Goal: Contribute content: Contribute content

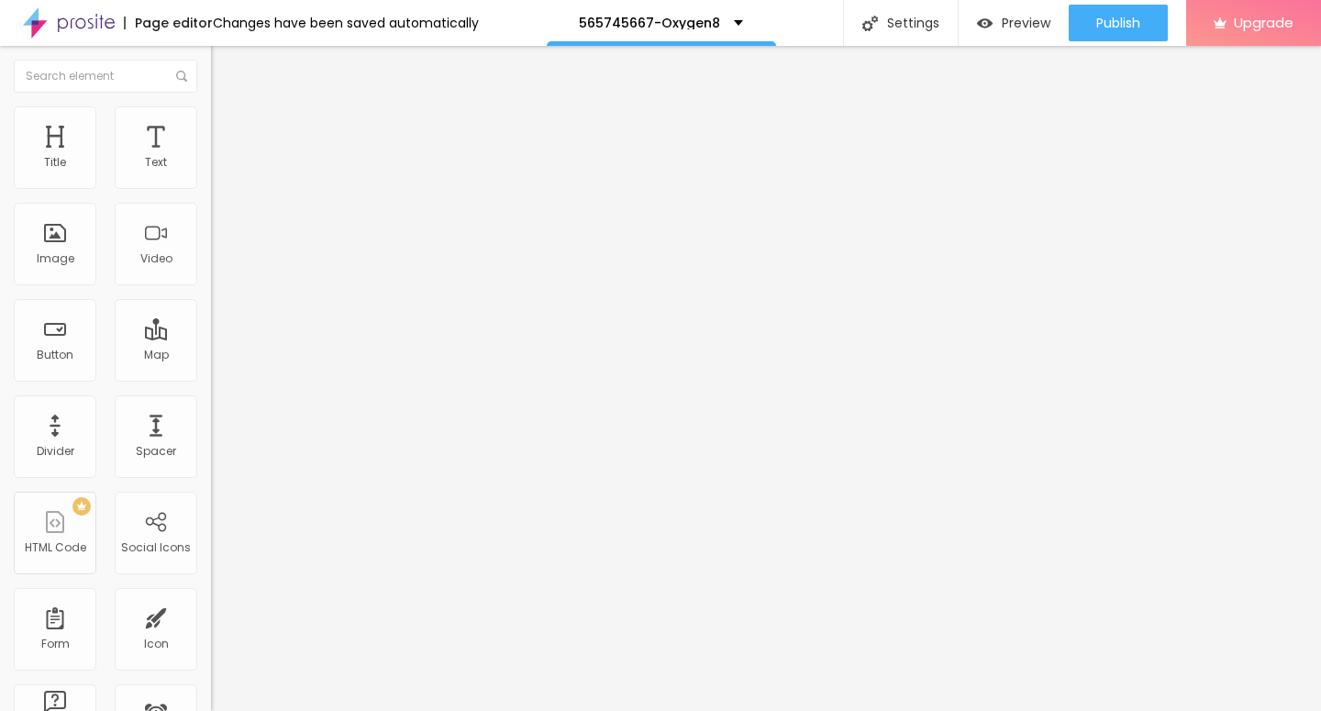
click at [211, 158] on span "Add image" at bounding box center [248, 150] width 75 height 16
click at [211, 113] on img at bounding box center [219, 114] width 17 height 17
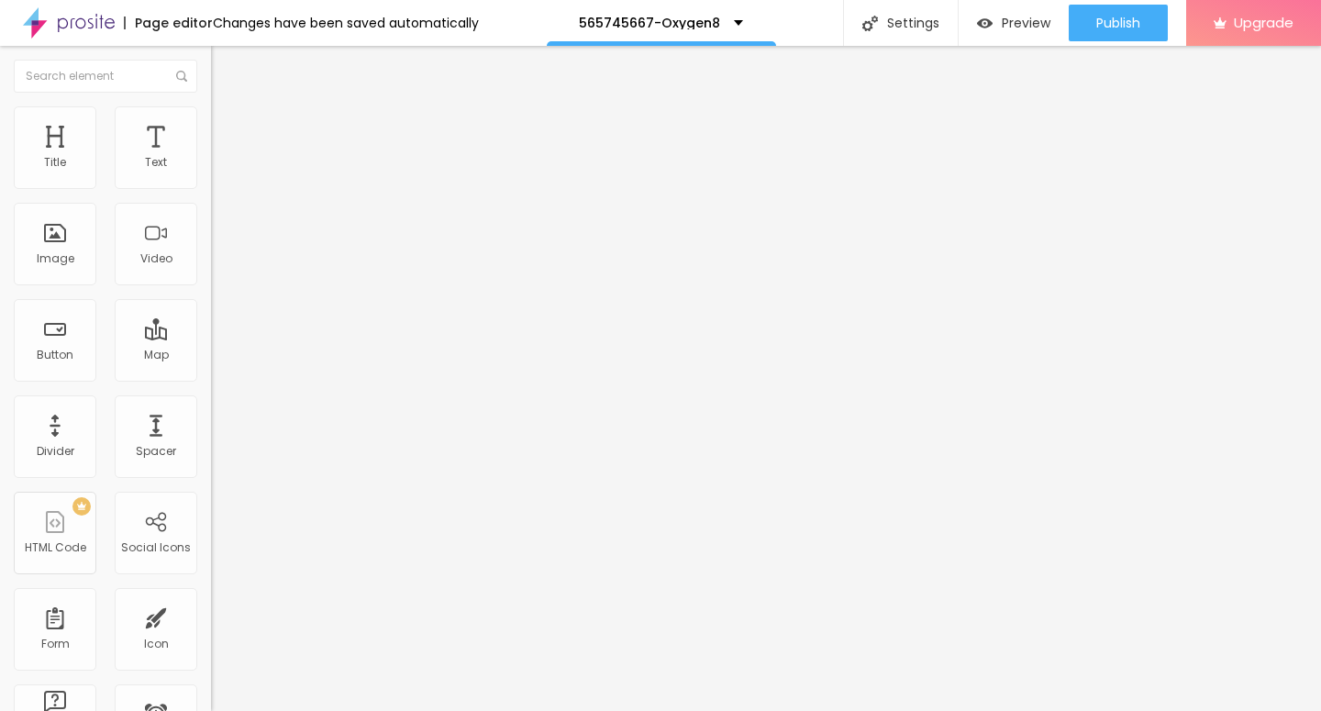
type input "95"
type input "90"
type input "70"
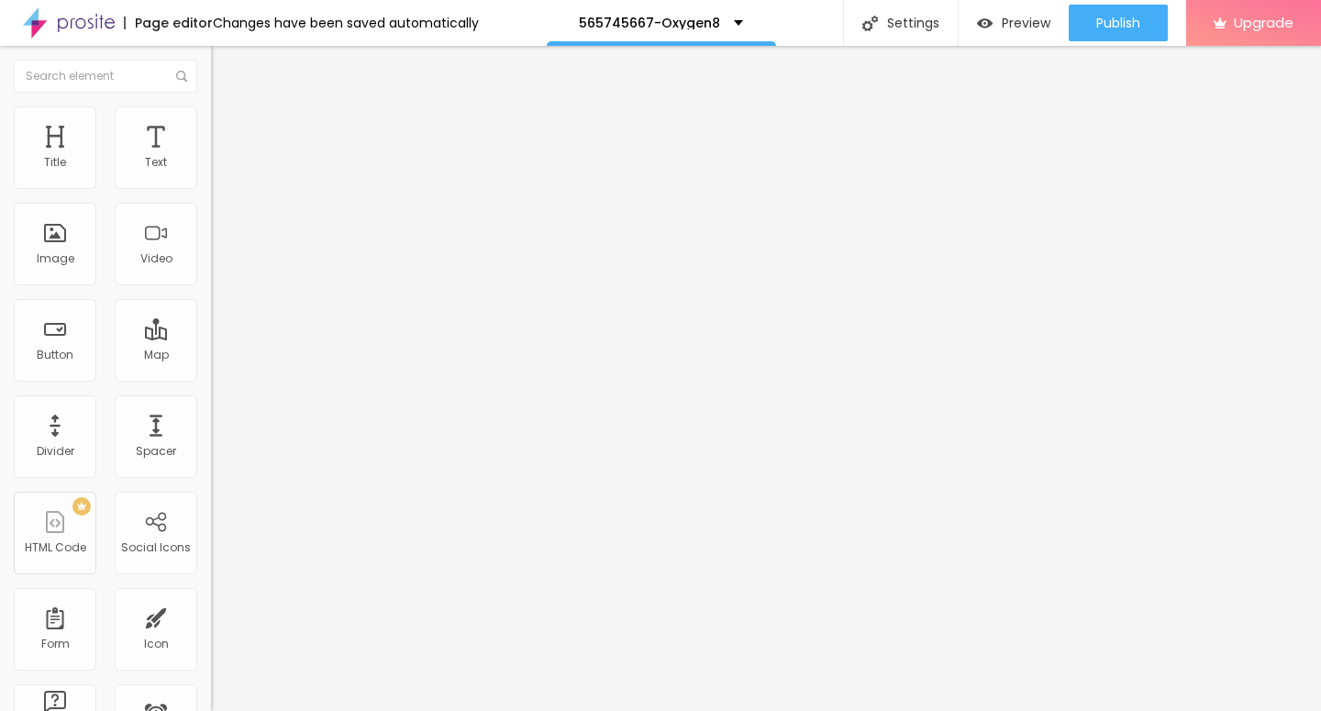
type input "70"
type input "55"
type input "45"
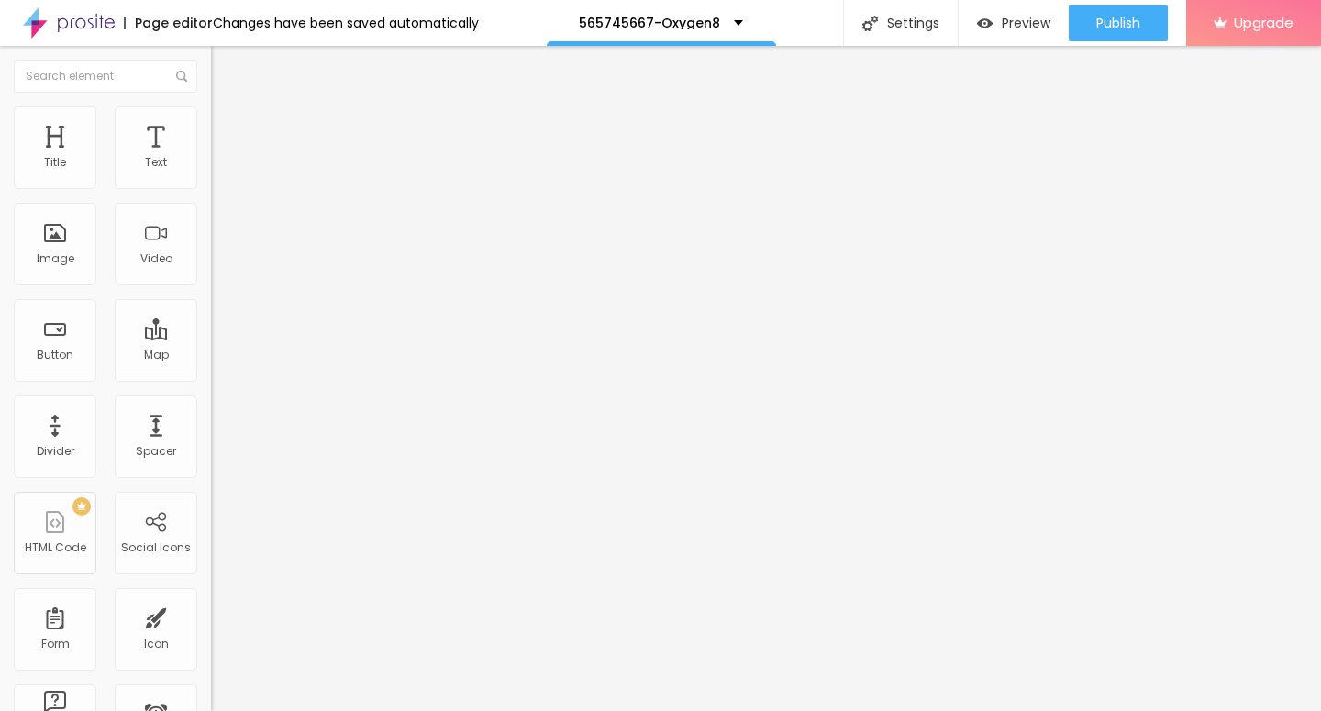
type input "35"
type input "30"
type input "20"
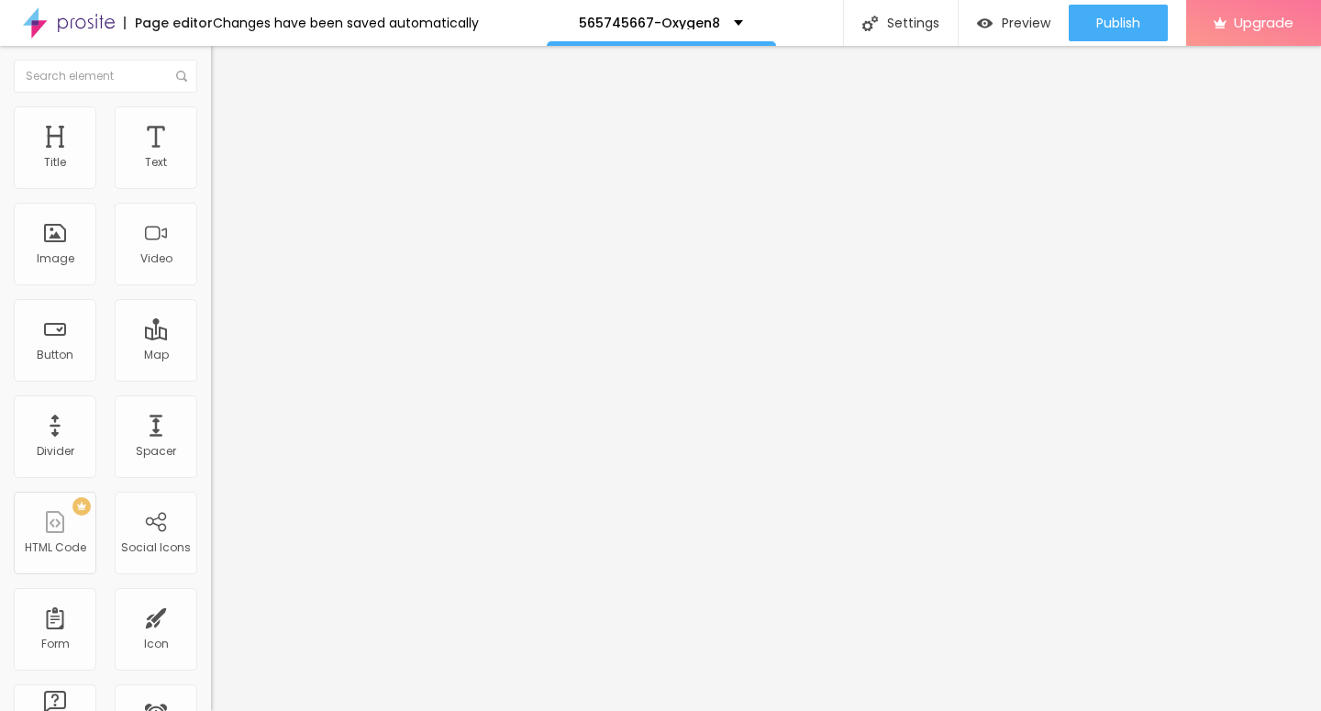
type input "20"
type input "15"
type input "10"
drag, startPoint x: 172, startPoint y: 204, endPoint x: 1, endPoint y: 199, distance: 171.6
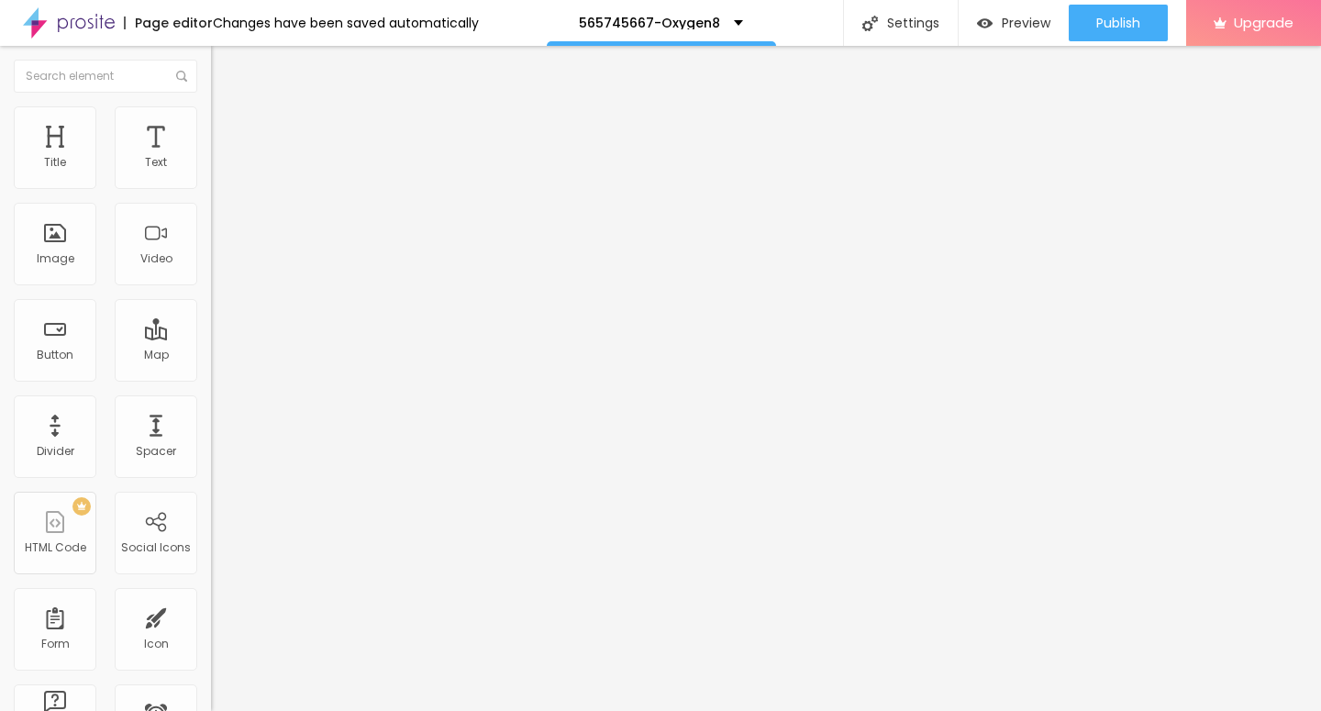
type input "10"
click at [211, 188] on input "range" at bounding box center [270, 180] width 118 height 15
click at [225, 61] on div "Edit Image" at bounding box center [273, 67] width 96 height 15
click at [218, 171] on icon "button" at bounding box center [223, 165] width 11 height 11
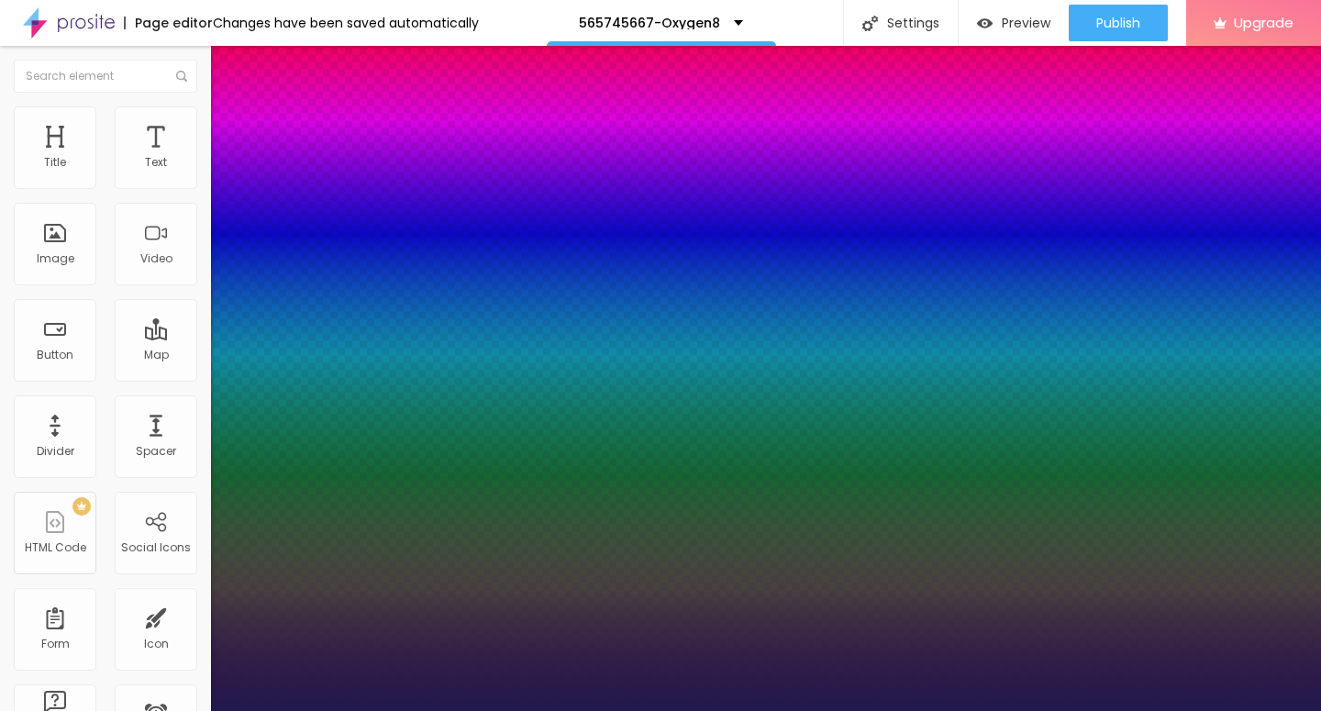
type input "1"
type input "13"
type input "1"
type input "14"
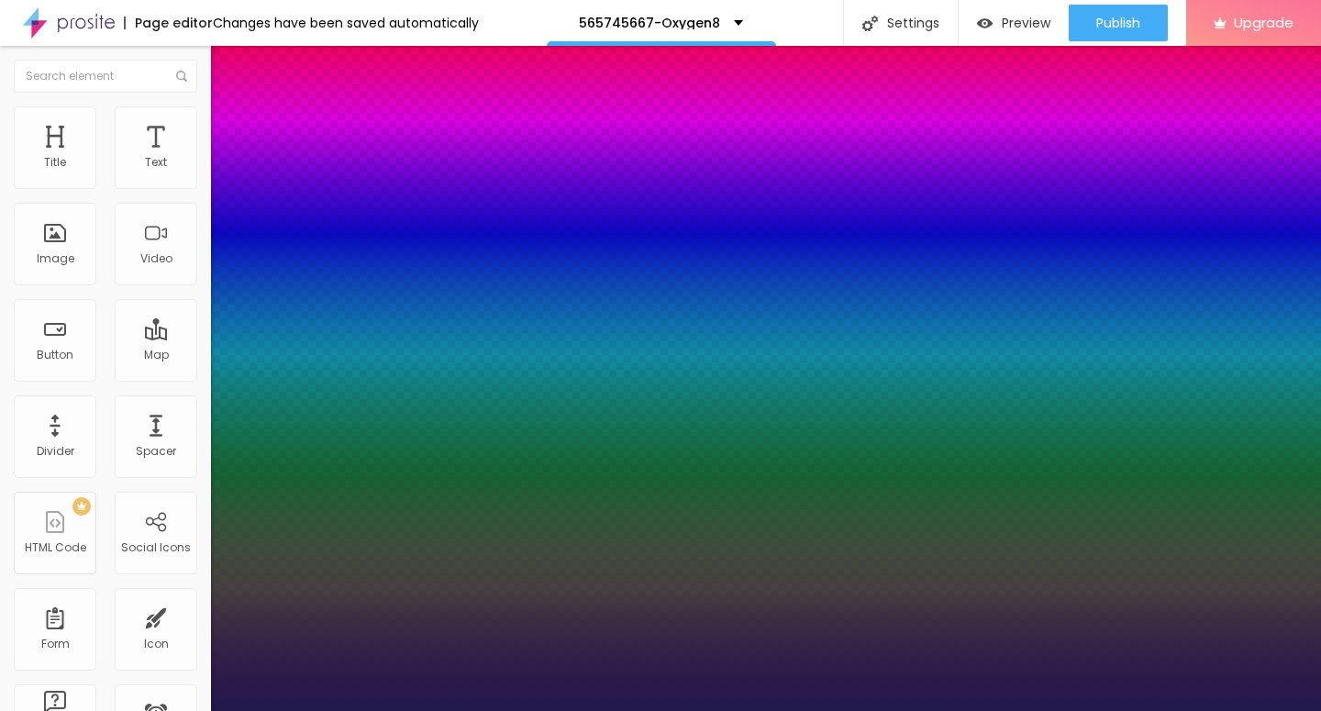
type input "14"
type input "1"
type input "24"
type input "1"
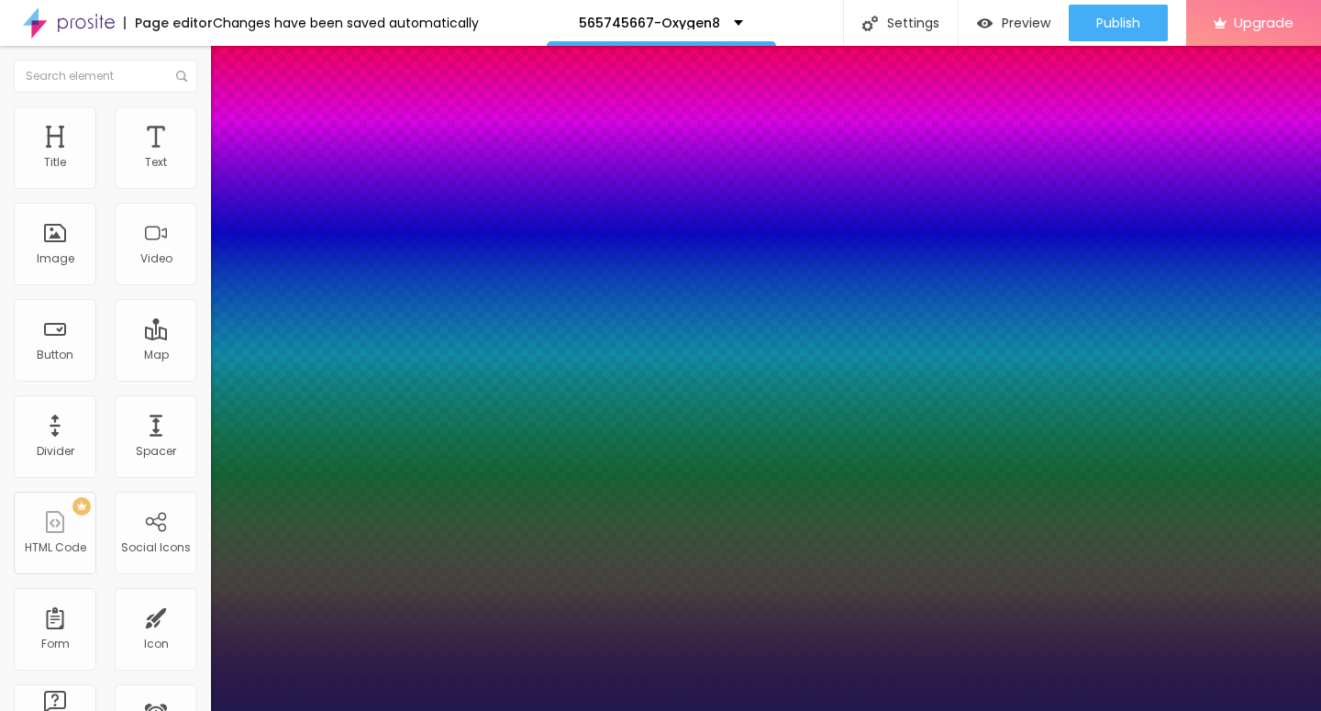
type input "27"
type input "1"
type input "28"
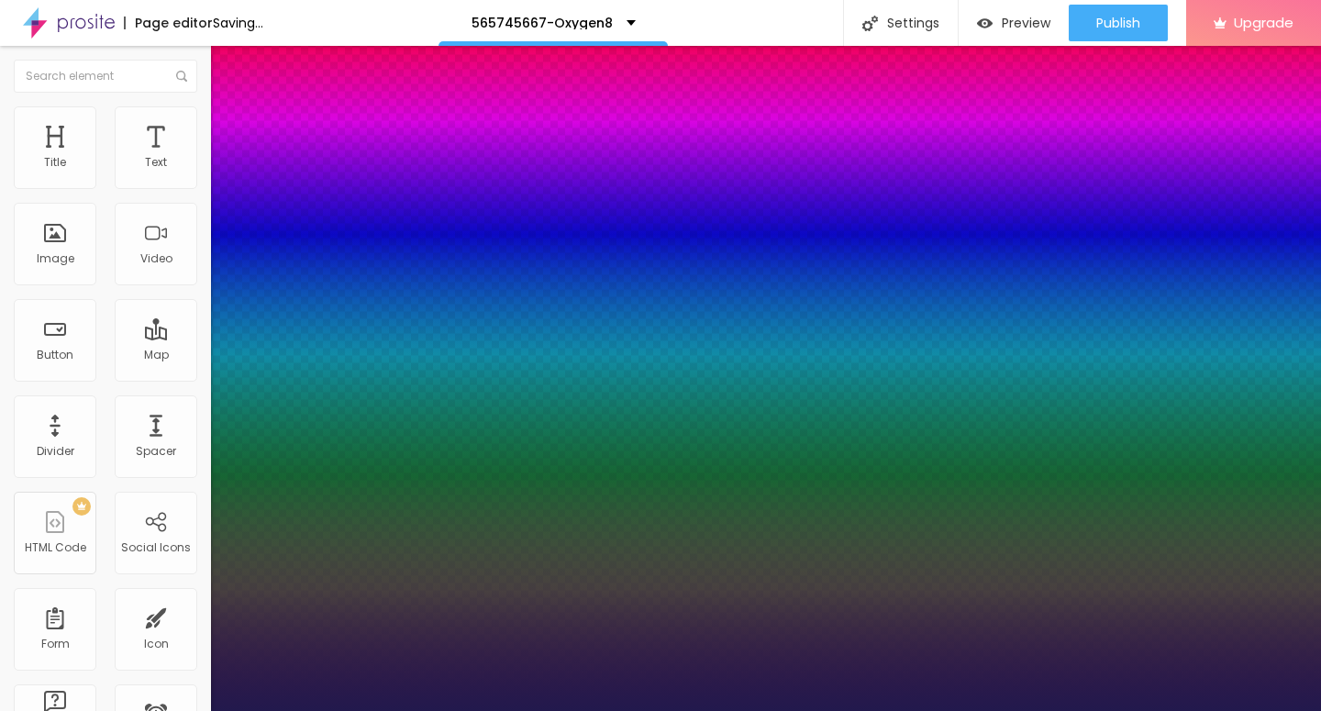
type input "1"
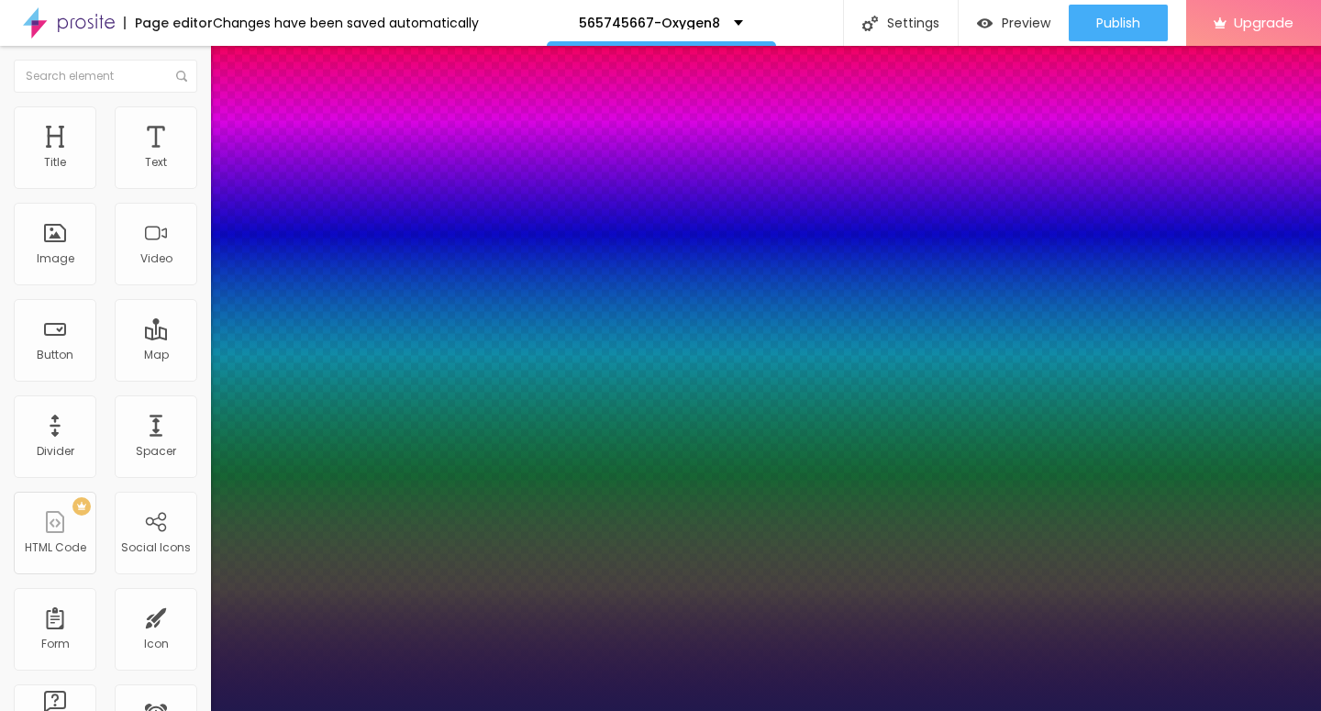
type input "27"
type input "1"
type input "26"
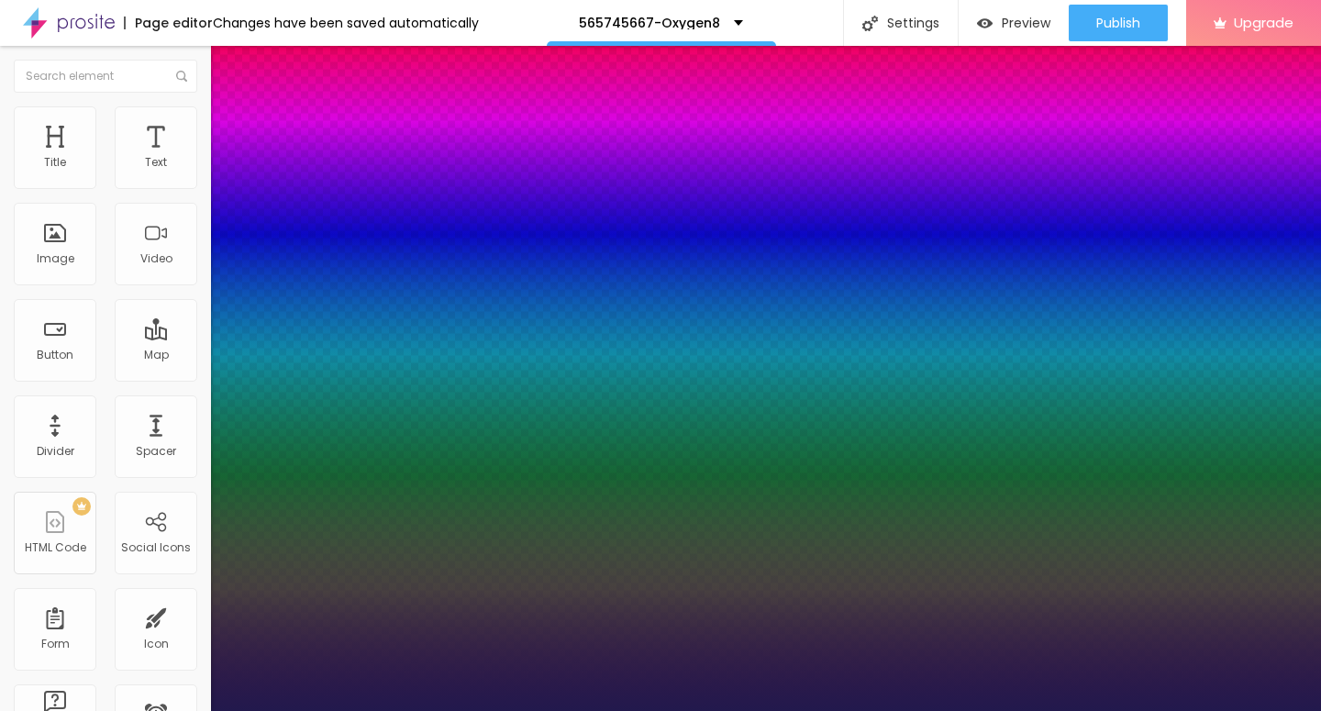
type input "1"
type input "25"
type input "1"
drag, startPoint x: 228, startPoint y: 317, endPoint x: 245, endPoint y: 316, distance: 17.5
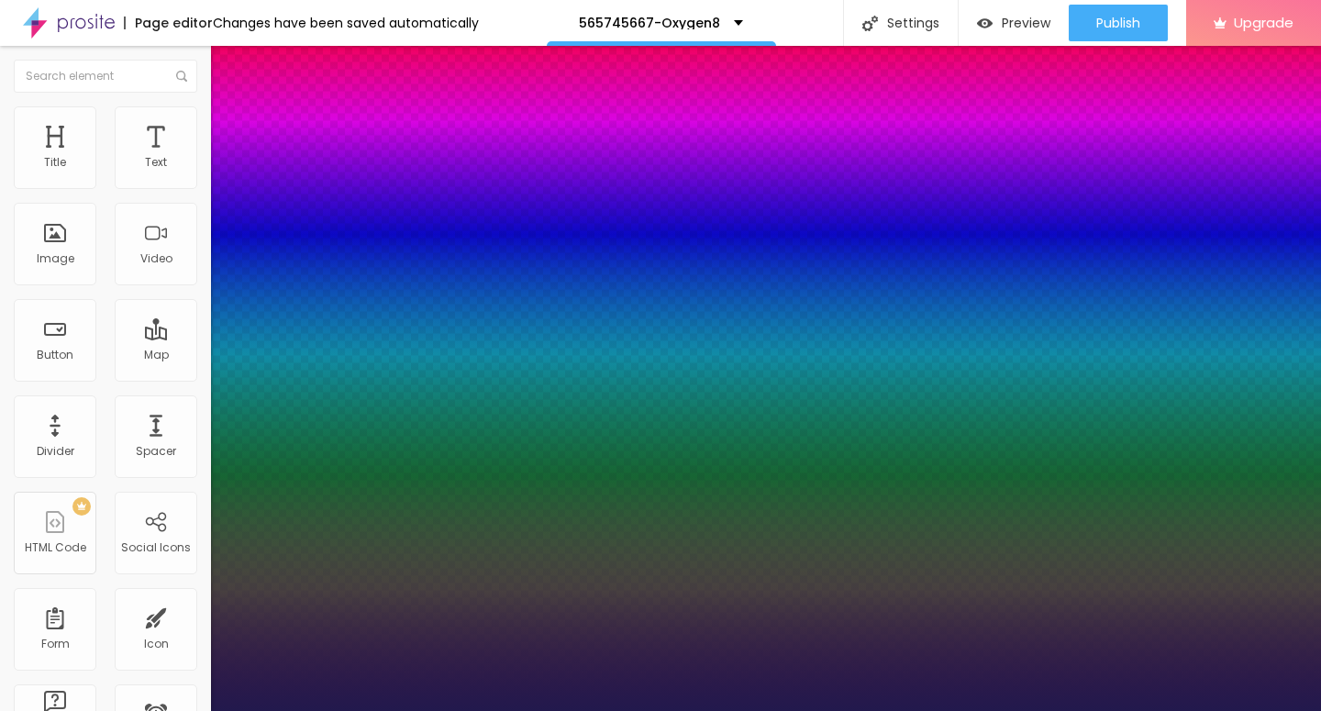
type input "25"
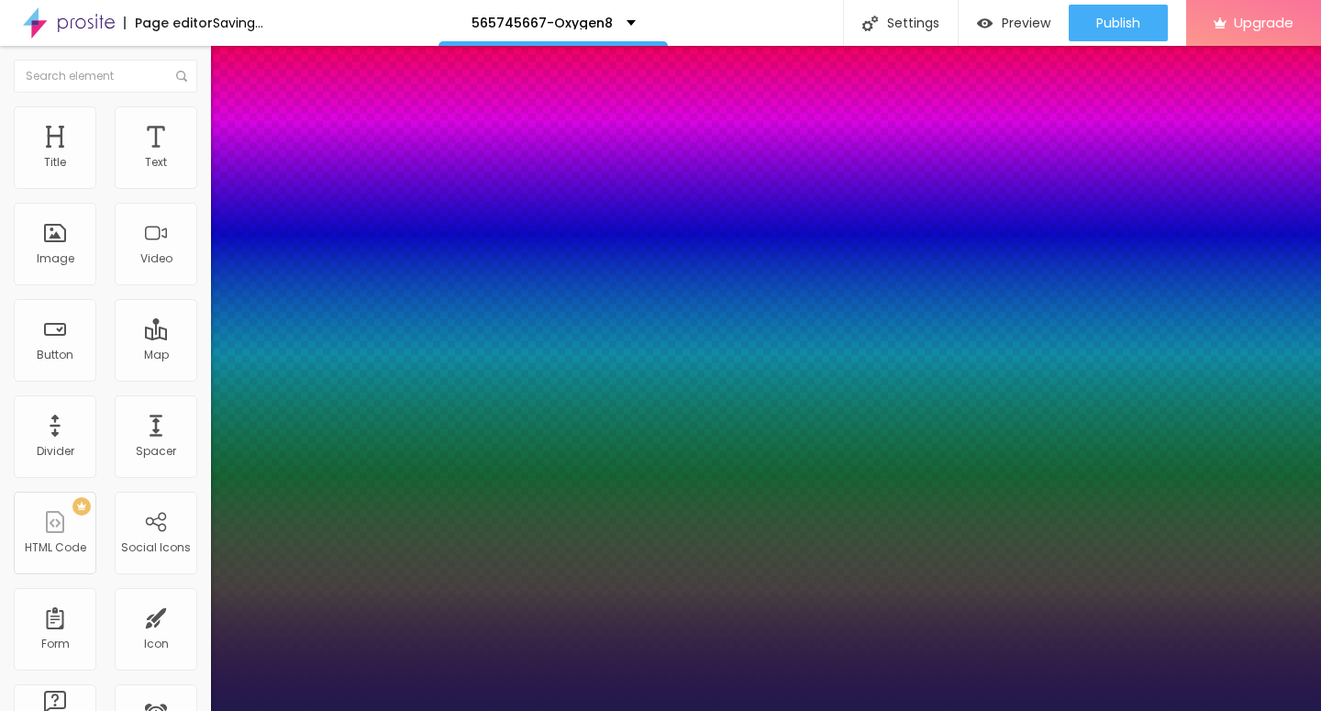
type input "1"
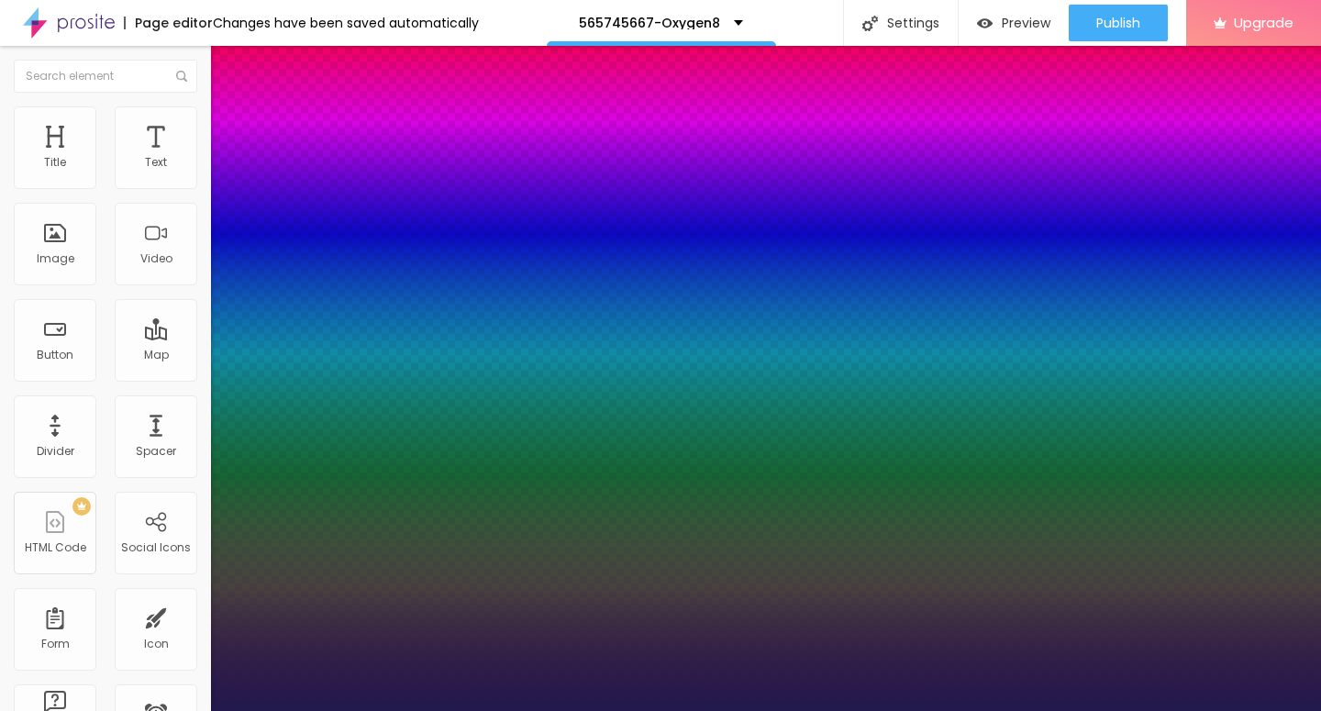
click at [23, 710] on div at bounding box center [660, 711] width 1321 height 0
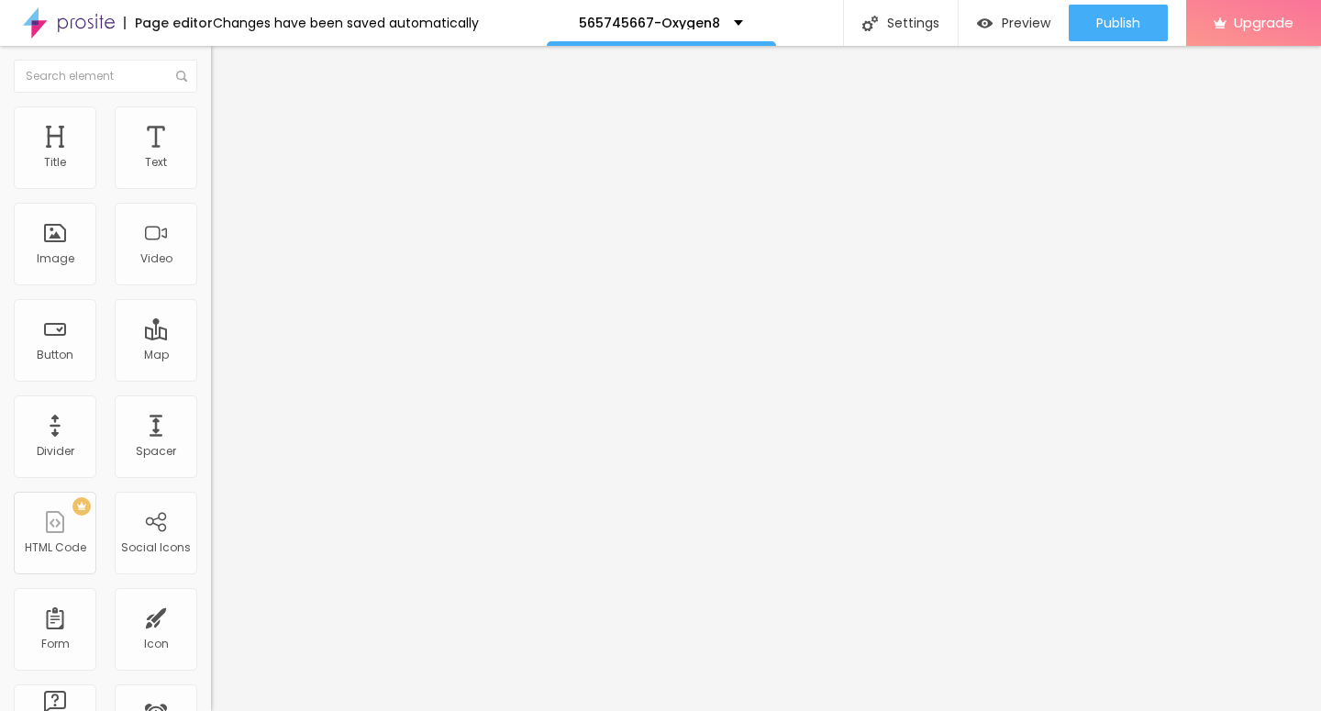
click at [225, 66] on img "button" at bounding box center [232, 67] width 15 height 15
drag, startPoint x: 97, startPoint y: 215, endPoint x: 0, endPoint y: 211, distance: 97.3
click at [211, 172] on input "Click me" at bounding box center [321, 163] width 220 height 18
paste input "→ VIEW DOCUMENT HERE"
type input "→ VIEW DOCUMENT HERE"
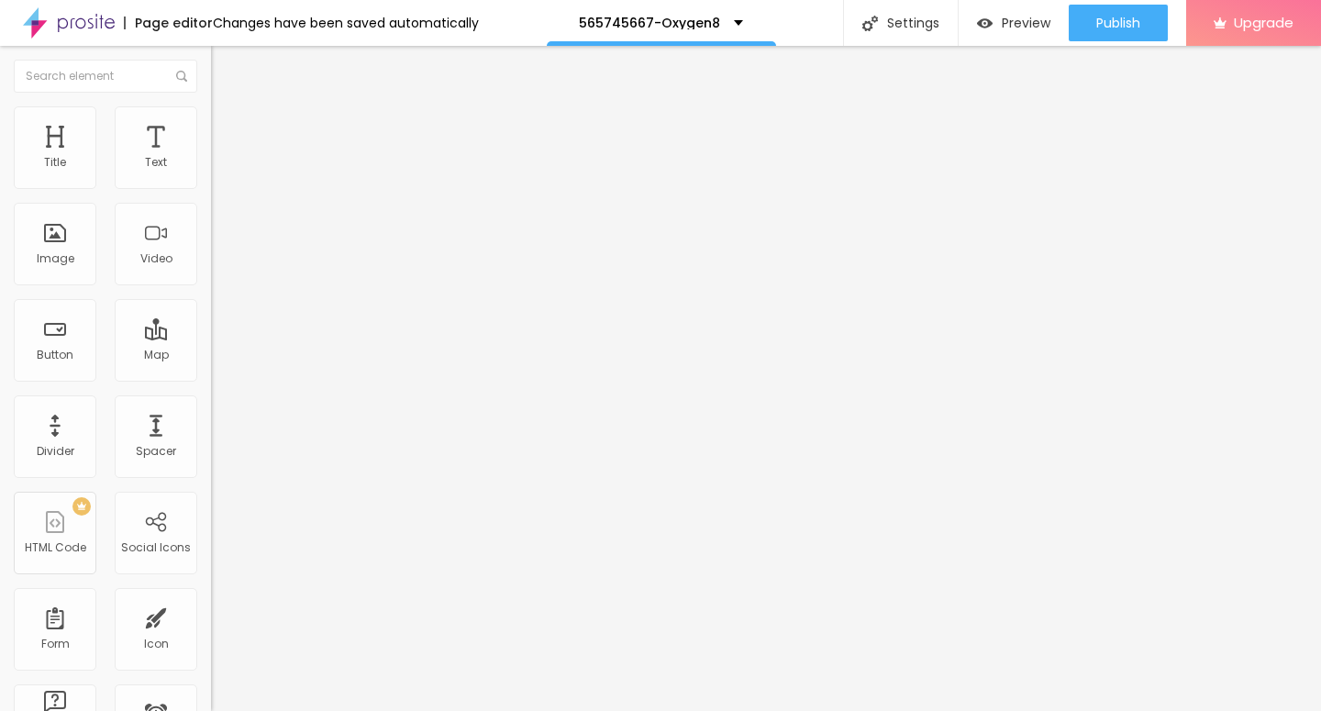
drag, startPoint x: 85, startPoint y: 389, endPoint x: 6, endPoint y: 389, distance: 79.8
click at [211, 378] on input "https://" at bounding box center [321, 369] width 220 height 18
paste input "[DOMAIN_NAME]"
type input "[URL][DOMAIN_NAME]"
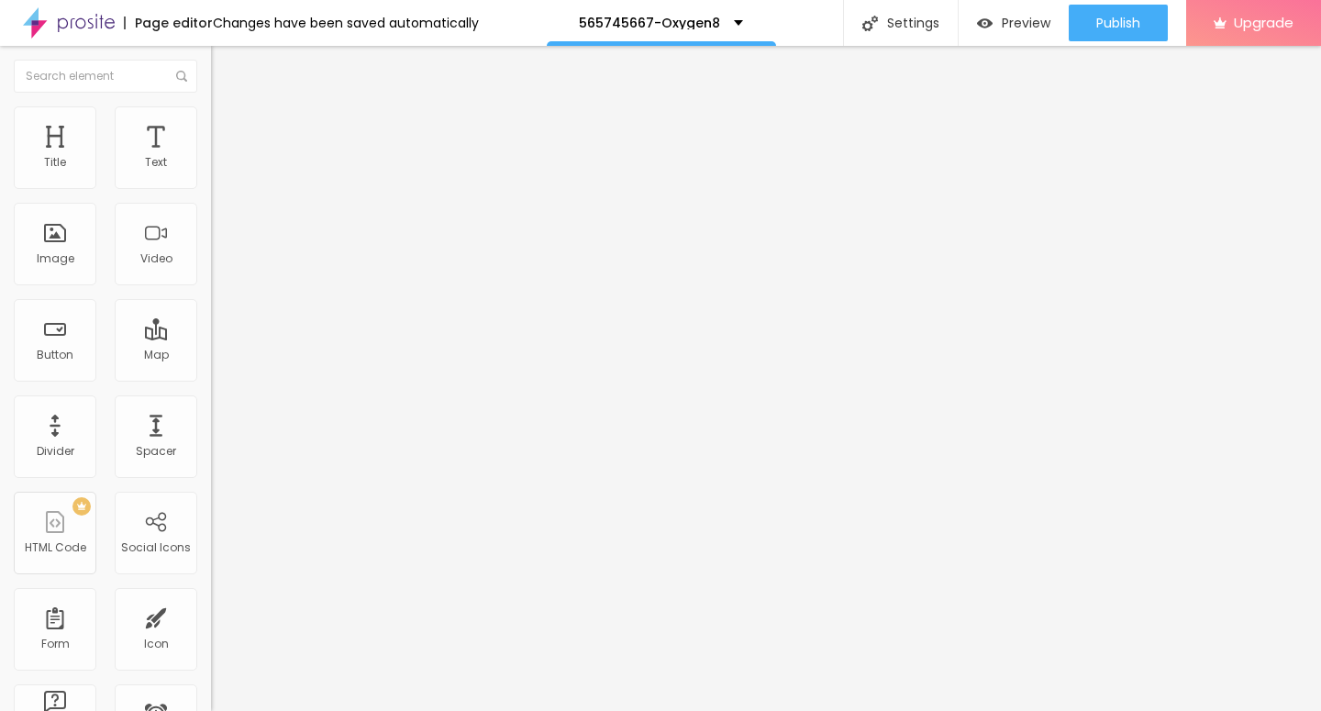
click at [211, 117] on img at bounding box center [219, 114] width 17 height 17
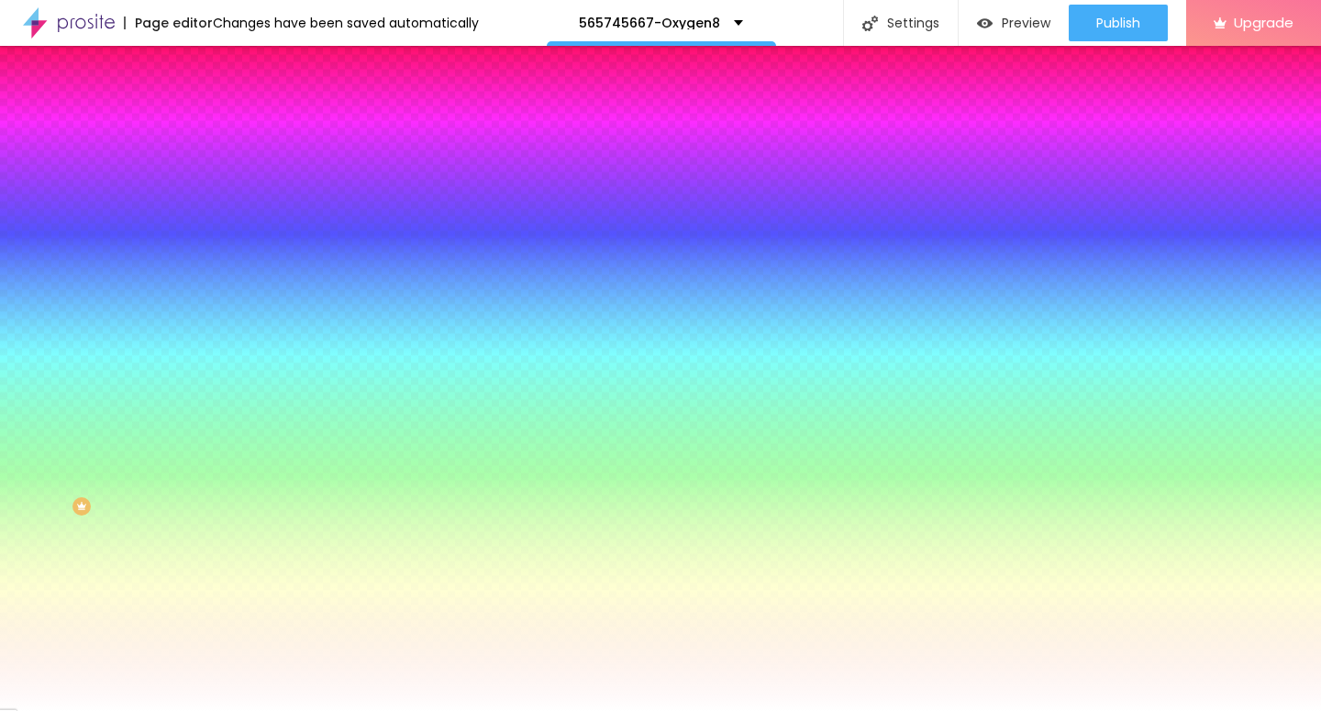
click at [220, 229] on icon "button" at bounding box center [223, 232] width 7 height 7
type input "18"
type input "19"
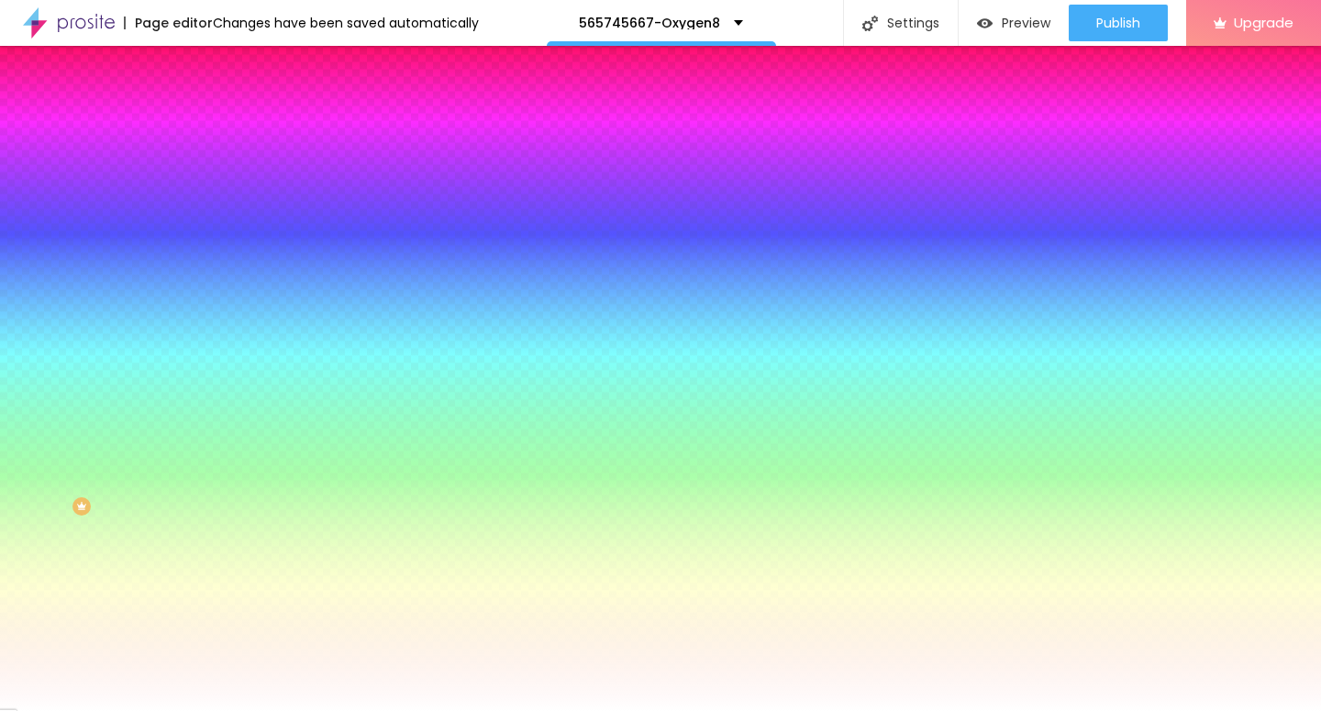
type input "20"
type input "21"
type input "22"
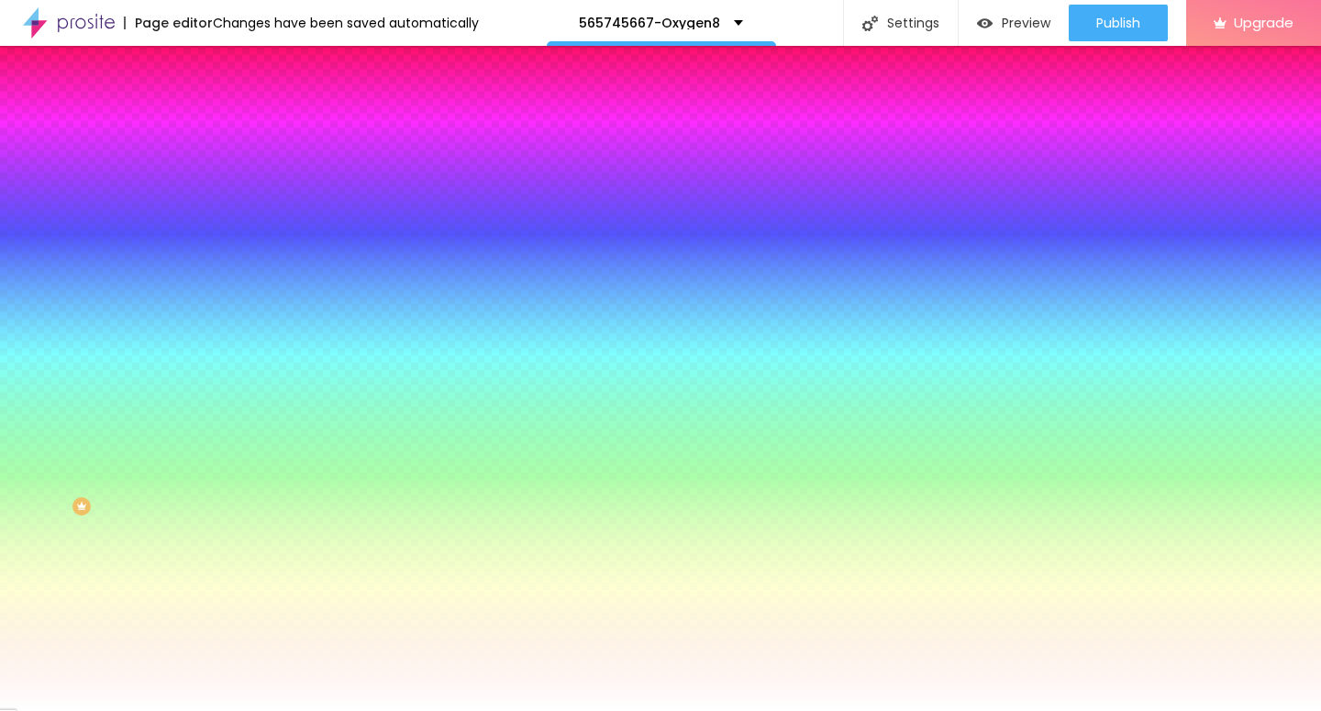
type input "22"
type input "23"
type input "22"
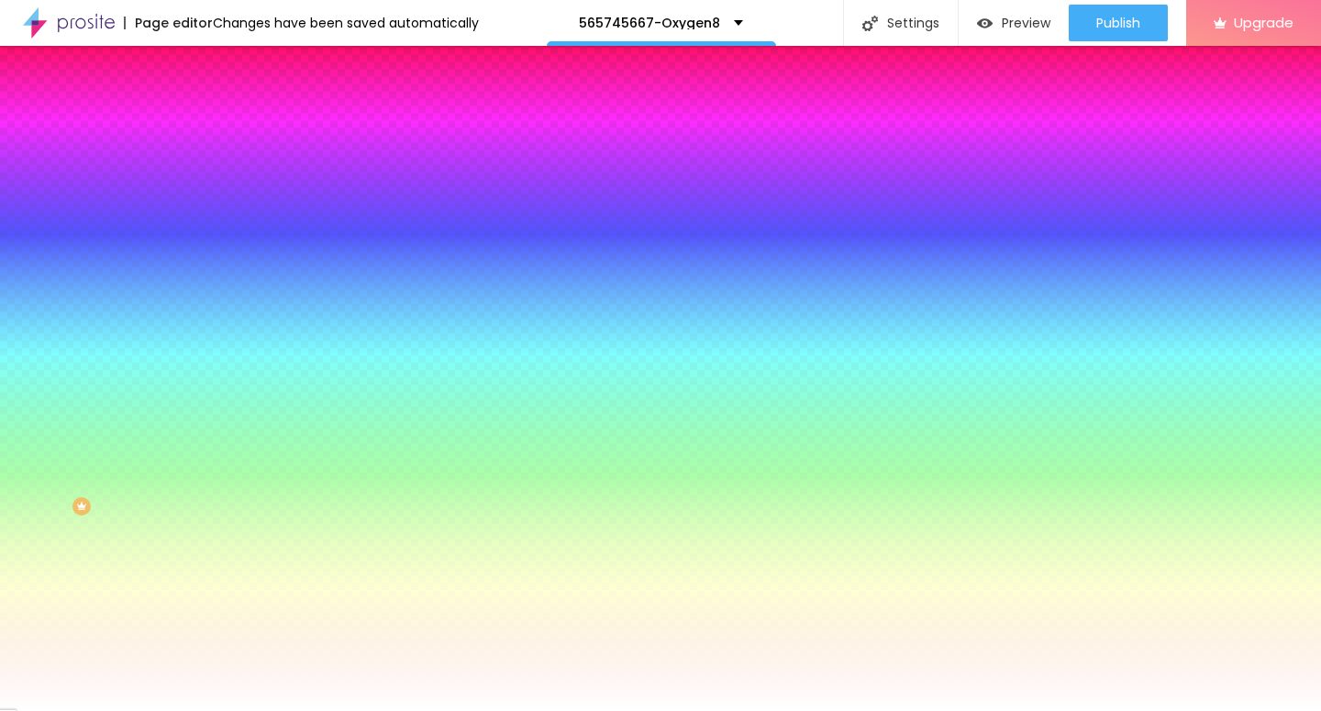
drag, startPoint x: 264, startPoint y: 362, endPoint x: 297, endPoint y: 361, distance: 33.0
type input "22"
click at [534, 710] on div at bounding box center [660, 711] width 1321 height 0
click at [211, 59] on button "Edit Button" at bounding box center [316, 67] width 211 height 42
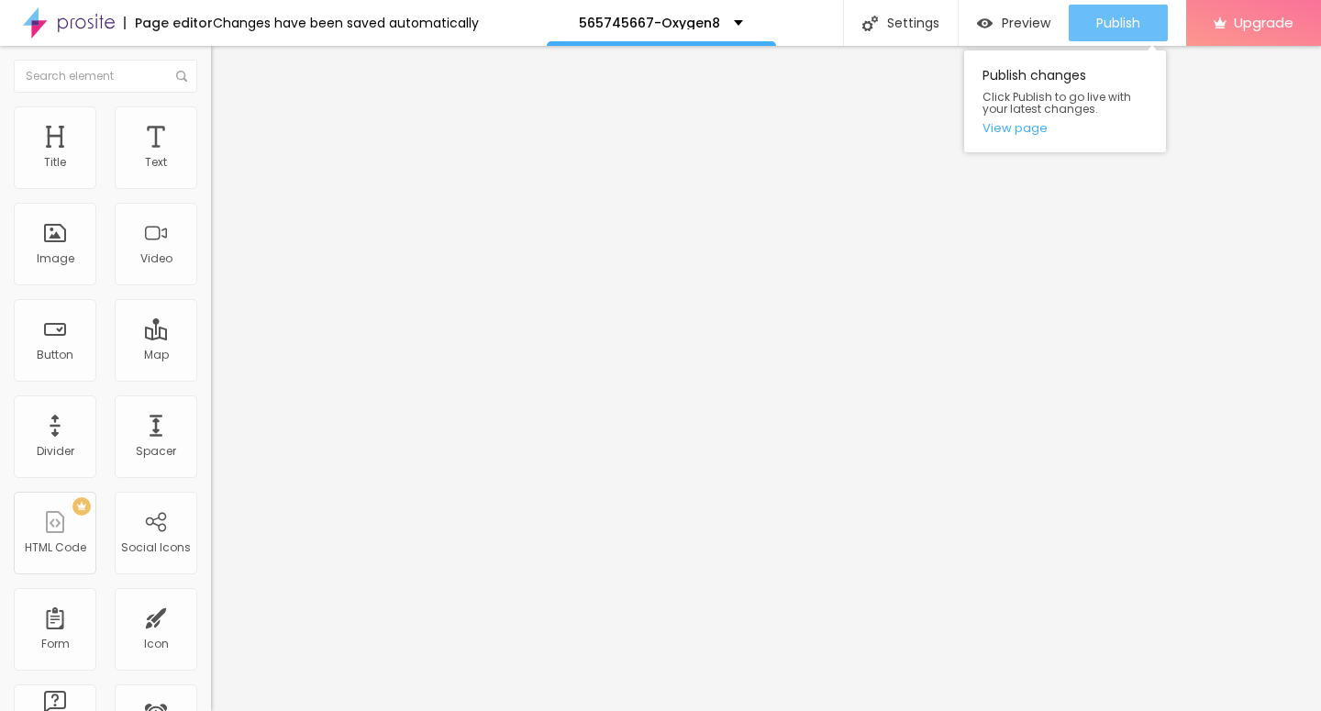
click at [1099, 21] on span "Publish" at bounding box center [1118, 23] width 44 height 15
